Goal: Information Seeking & Learning: Learn about a topic

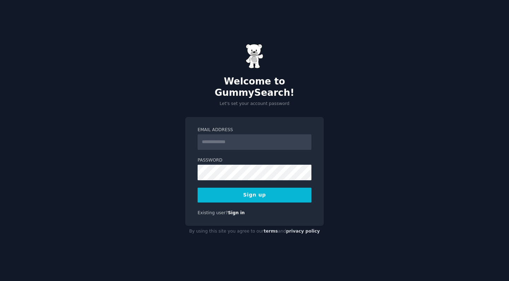
click at [267, 117] on div "Email Address Password Sign up Existing user? Sign in" at bounding box center [254, 171] width 138 height 109
click at [247, 134] on input "Email Address" at bounding box center [254, 142] width 114 height 16
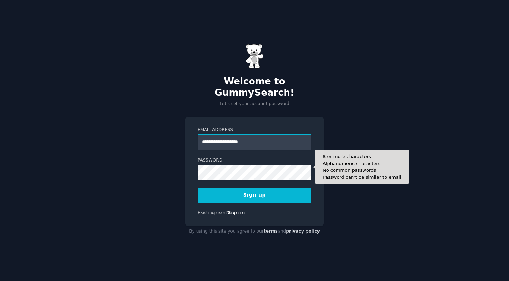
type input "**********"
click at [254, 189] on button "Sign up" at bounding box center [254, 195] width 114 height 15
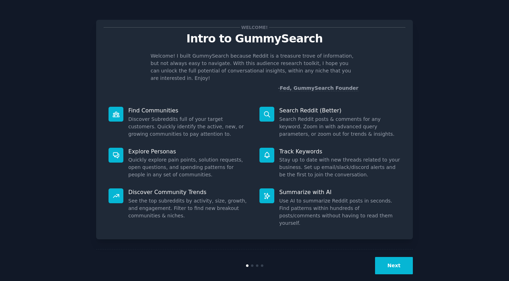
click at [390, 257] on button "Next" at bounding box center [394, 265] width 38 height 17
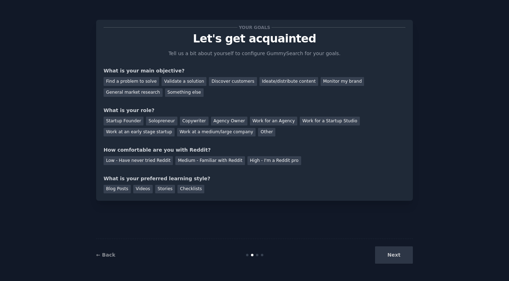
click at [386, 255] on div "Next" at bounding box center [360, 254] width 106 height 17
click at [146, 79] on div "Find a problem to solve" at bounding box center [131, 81] width 55 height 9
click at [225, 83] on div "Discover customers" at bounding box center [233, 81] width 48 height 9
click at [143, 79] on div "Find a problem to solve" at bounding box center [131, 81] width 55 height 9
click at [132, 122] on div "Startup Founder" at bounding box center [124, 121] width 40 height 9
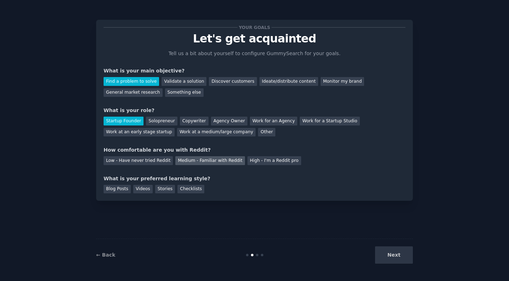
click at [202, 161] on div "Medium - Familiar with Reddit" at bounding box center [209, 160] width 69 height 9
click at [122, 186] on div "Blog Posts" at bounding box center [117, 189] width 27 height 9
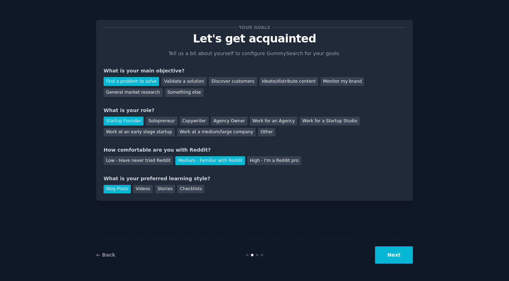
click at [406, 254] on button "Next" at bounding box center [394, 254] width 38 height 17
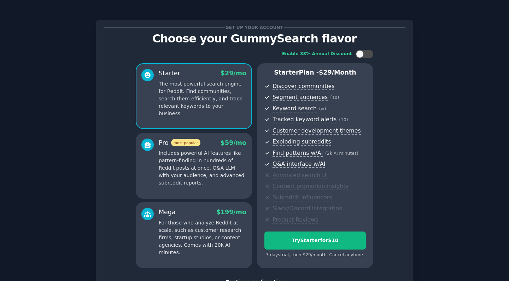
click at [218, 171] on p "Includes powerful AI features like pattern-finding in hundreds of Reddit posts …" at bounding box center [203, 167] width 88 height 37
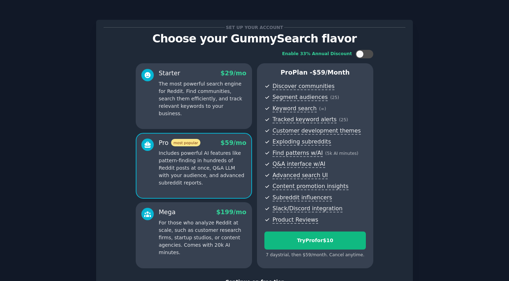
click at [222, 120] on div "Starter $ 29 /mo The most powerful search engine for Reddit. Find communities, …" at bounding box center [194, 96] width 116 height 66
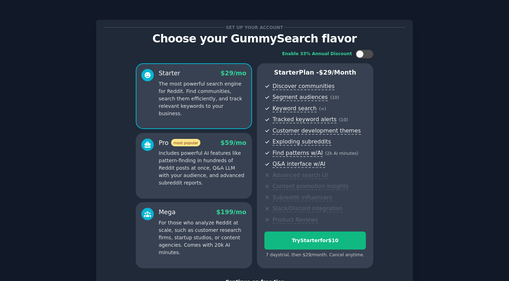
click at [218, 173] on p "Includes powerful AI features like pattern-finding in hundreds of Reddit posts …" at bounding box center [203, 167] width 88 height 37
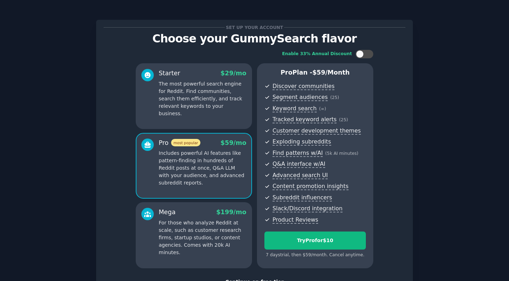
click at [218, 116] on div "Starter $ 29 /mo The most powerful search engine for Reddit. Find communities, …" at bounding box center [194, 96] width 116 height 66
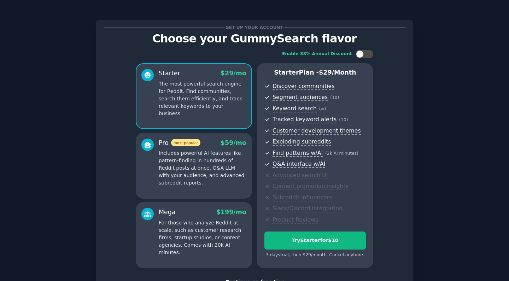
click at [218, 150] on p "Includes powerful AI features like pattern-finding in hundreds of Reddit posts …" at bounding box center [203, 167] width 88 height 37
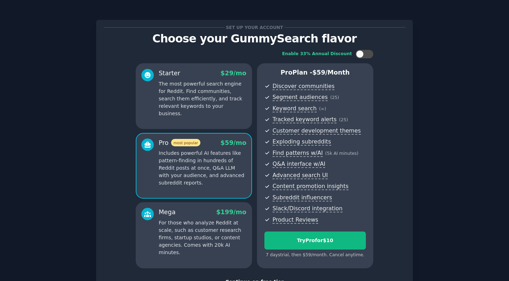
click at [219, 99] on p "The most powerful search engine for Reddit. Find communities, search them effic…" at bounding box center [203, 98] width 88 height 37
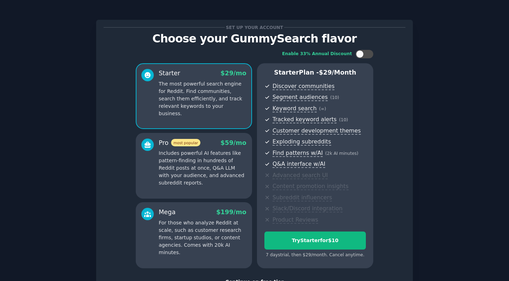
click at [210, 208] on div "Mega $ 199 /mo" at bounding box center [203, 212] width 88 height 9
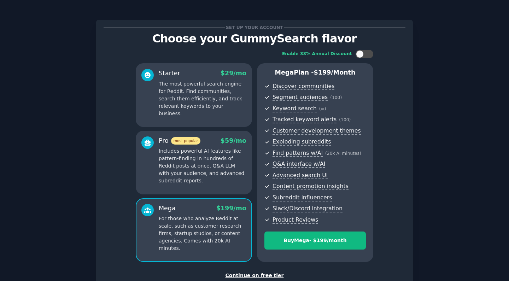
click at [213, 148] on p "Includes powerful AI features like pattern-finding in hundreds of Reddit posts …" at bounding box center [203, 165] width 88 height 37
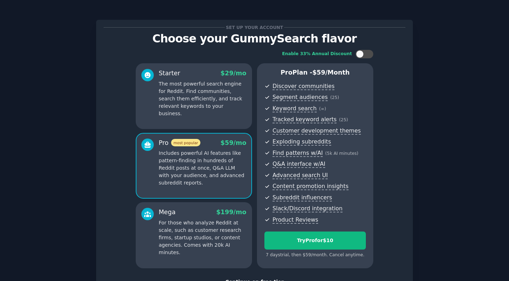
click at [217, 103] on p "The most powerful search engine for Reddit. Find communities, search them effic…" at bounding box center [203, 98] width 88 height 37
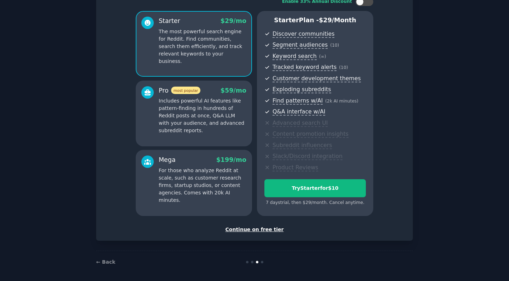
scroll to position [52, 0]
click at [264, 229] on div "Continue on free tier" at bounding box center [255, 229] width 302 height 7
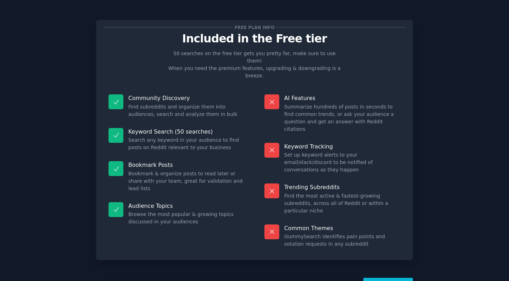
click at [380, 278] on button "Let's Go!" at bounding box center [387, 286] width 49 height 17
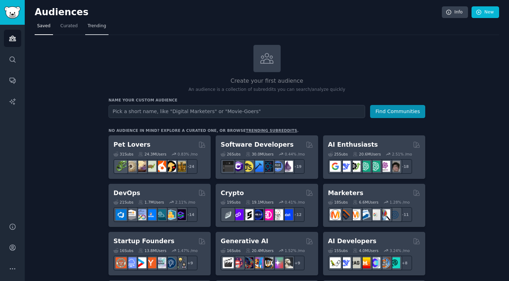
click at [89, 29] on link "Trending" at bounding box center [96, 27] width 23 height 14
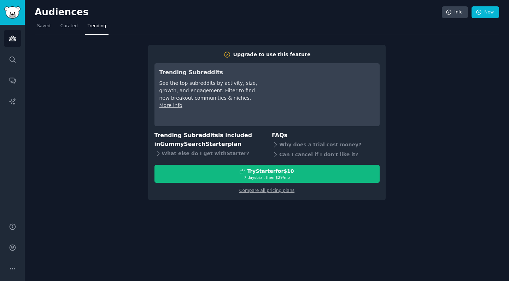
click at [442, 71] on div "Upgrade to use this feature Trending Subreddits See the top subreddits by activ…" at bounding box center [267, 117] width 464 height 165
click at [45, 28] on span "Saved" at bounding box center [43, 26] width 13 height 6
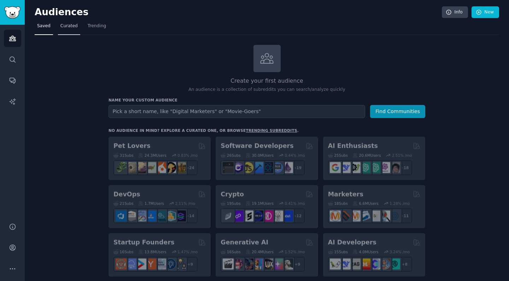
click at [67, 30] on link "Curated" at bounding box center [69, 27] width 22 height 14
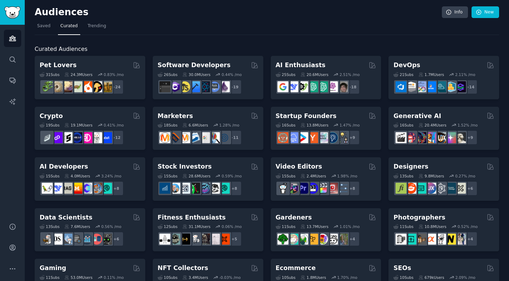
click at [62, 26] on span "Curated" at bounding box center [68, 26] width 17 height 6
click at [50, 27] on link "Saved" at bounding box center [44, 27] width 18 height 14
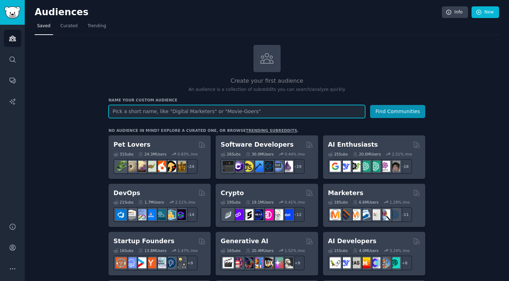
paste input "Why hasn’t anyone done this yet?"
type input "Why hasn’t anyone done this yet?"
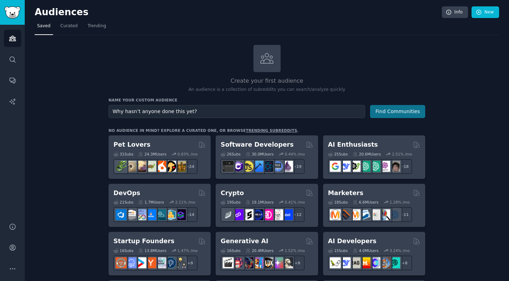
click at [391, 112] on button "Find Communities" at bounding box center [397, 111] width 55 height 13
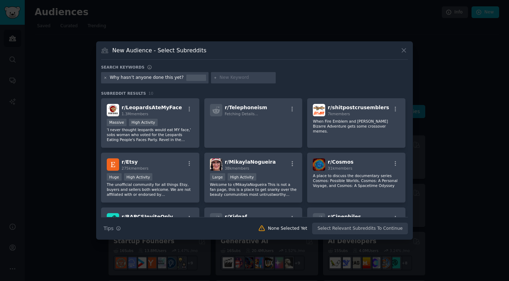
click at [105, 78] on icon at bounding box center [106, 78] width 4 height 4
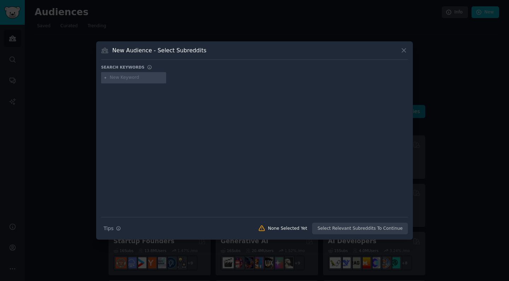
click at [141, 76] on input "text" at bounding box center [137, 78] width 54 height 6
type input "з"
type input "problem"
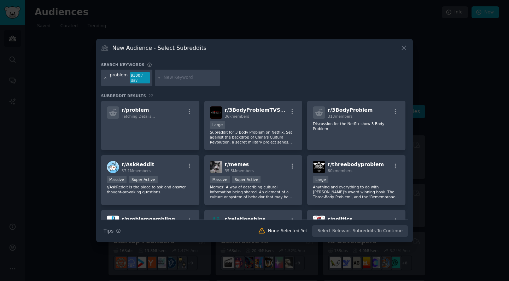
click at [106, 78] on icon at bounding box center [106, 78] width 2 height 2
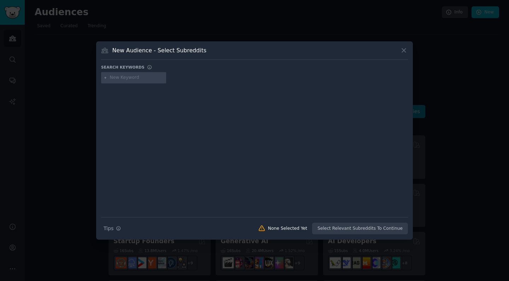
click at [131, 79] on input "text" at bounding box center [137, 78] width 54 height 6
paste input "Why hasn’t anyone done this yet?"
type input "Why hasn’t anyone done this yet?"
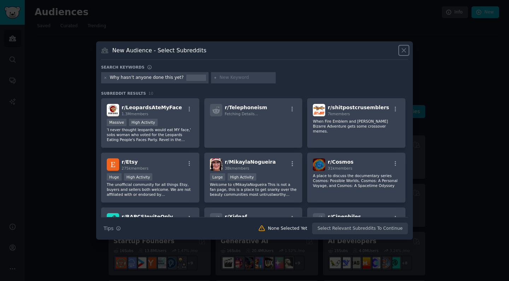
click at [403, 48] on icon at bounding box center [403, 50] width 7 height 7
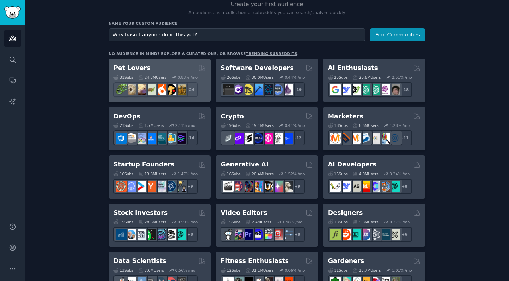
scroll to position [95, 0]
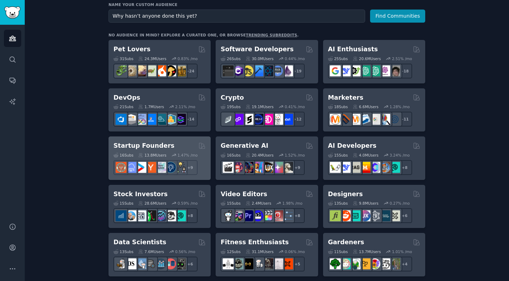
click at [158, 146] on h2 "Startup Founders" at bounding box center [143, 145] width 61 height 9
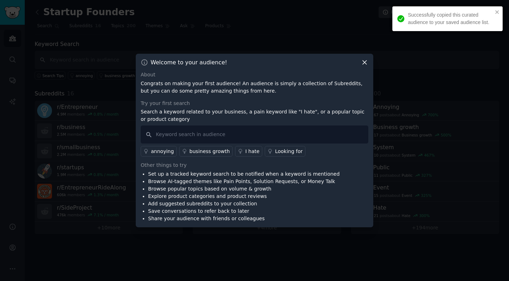
click at [363, 61] on icon at bounding box center [364, 62] width 7 height 7
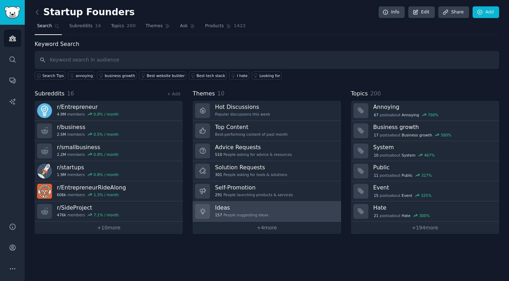
click at [245, 209] on h3 "Ideas" at bounding box center [241, 207] width 53 height 7
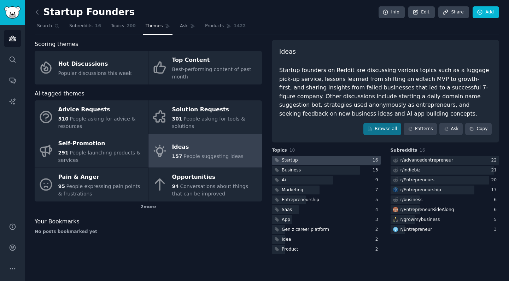
click at [300, 156] on div at bounding box center [326, 160] width 109 height 9
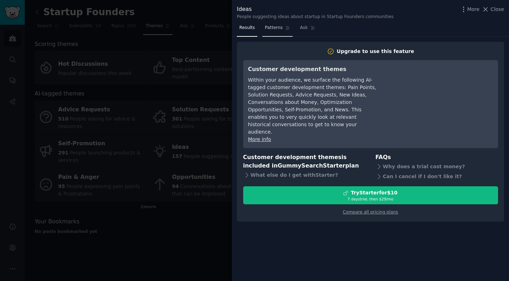
click at [274, 26] on span "Patterns" at bounding box center [274, 28] width 18 height 6
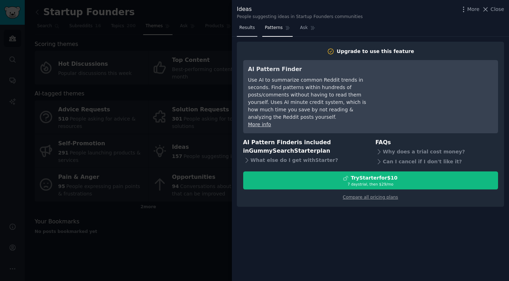
click at [250, 28] on span "Results" at bounding box center [247, 28] width 16 height 6
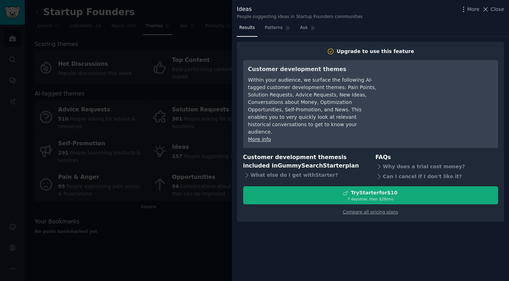
click at [346, 189] on div "Try Starter for $10" at bounding box center [370, 192] width 254 height 7
